Goal: Information Seeking & Learning: Find specific page/section

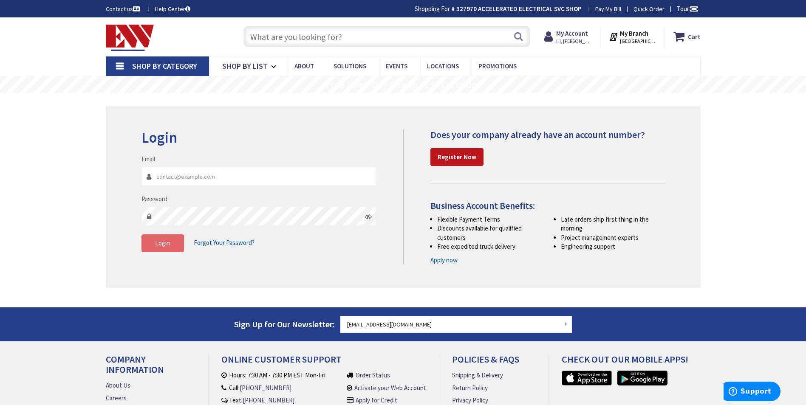
type input "[EMAIL_ADDRESS][DOMAIN_NAME]"
click at [164, 241] on span "Login" at bounding box center [162, 243] width 15 height 8
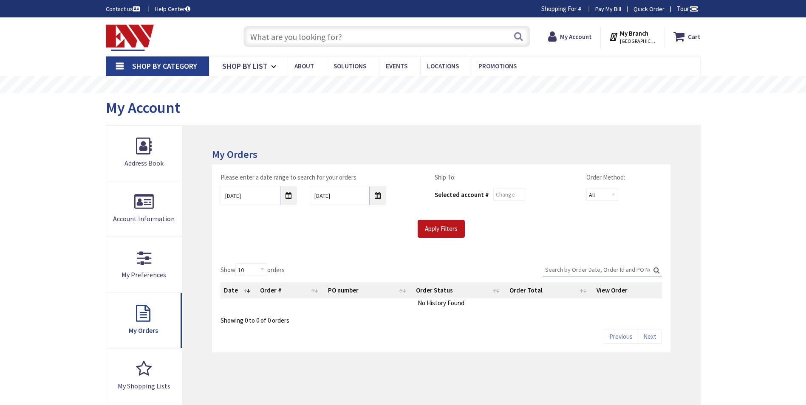
click at [475, 29] on input "text" at bounding box center [386, 36] width 287 height 21
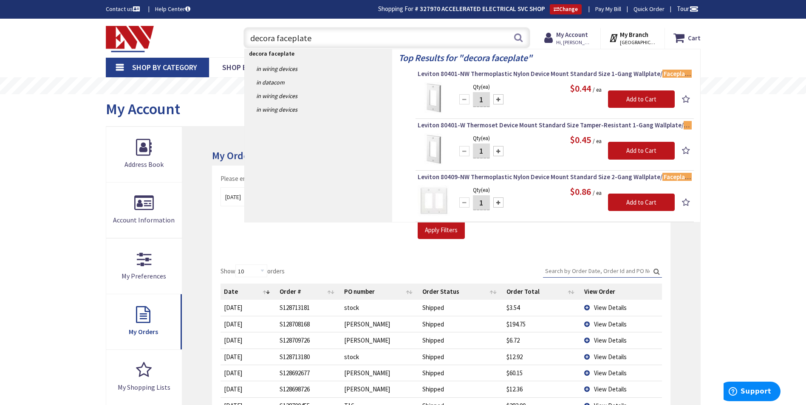
type input "decora faceplate"
